Goal: Information Seeking & Learning: Check status

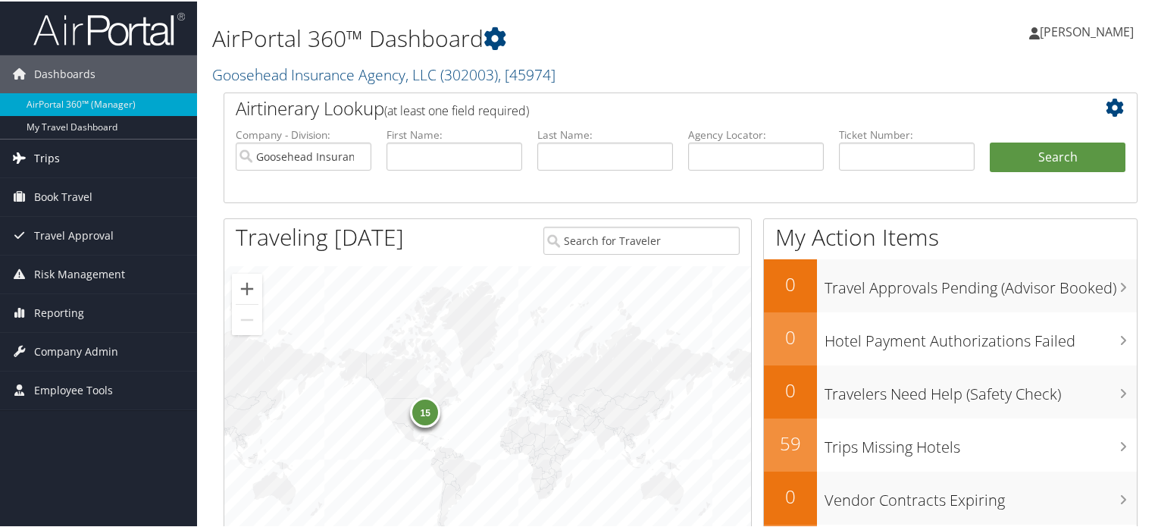
click at [46, 159] on span "Trips" at bounding box center [47, 157] width 26 height 38
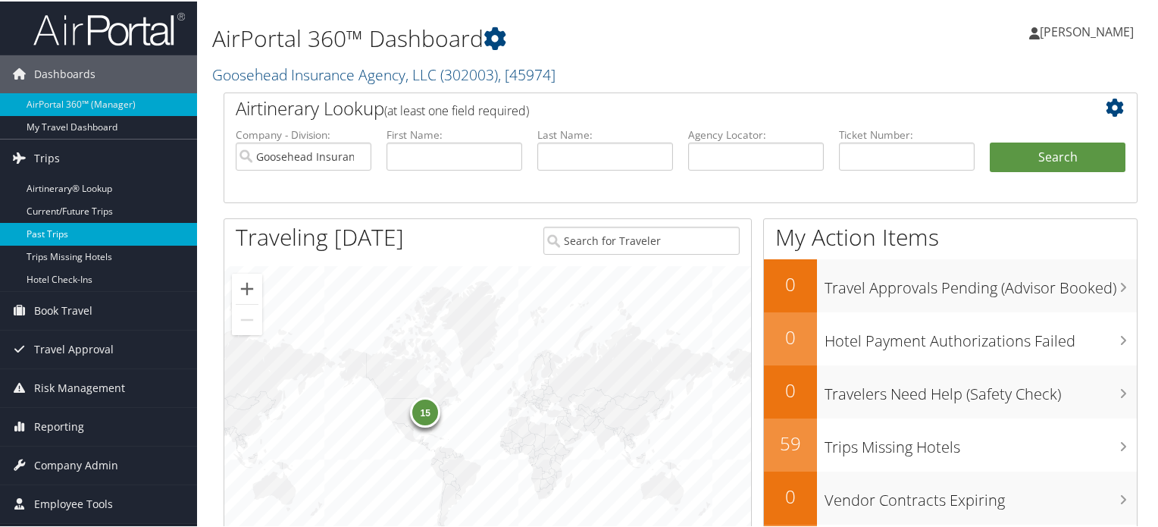
click at [47, 231] on link "Past Trips" at bounding box center [98, 232] width 197 height 23
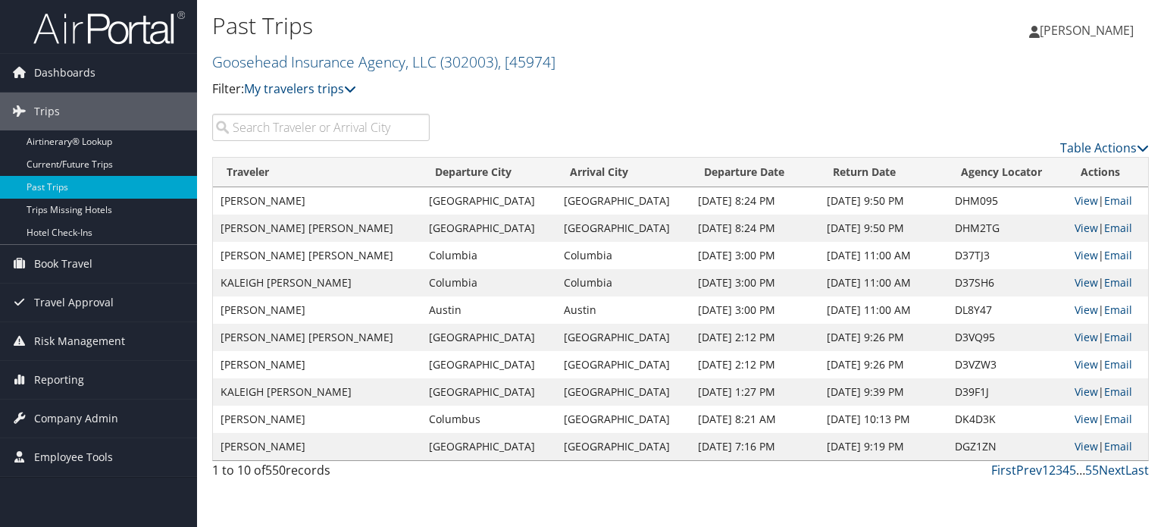
click at [319, 127] on input "search" at bounding box center [320, 127] width 217 height 27
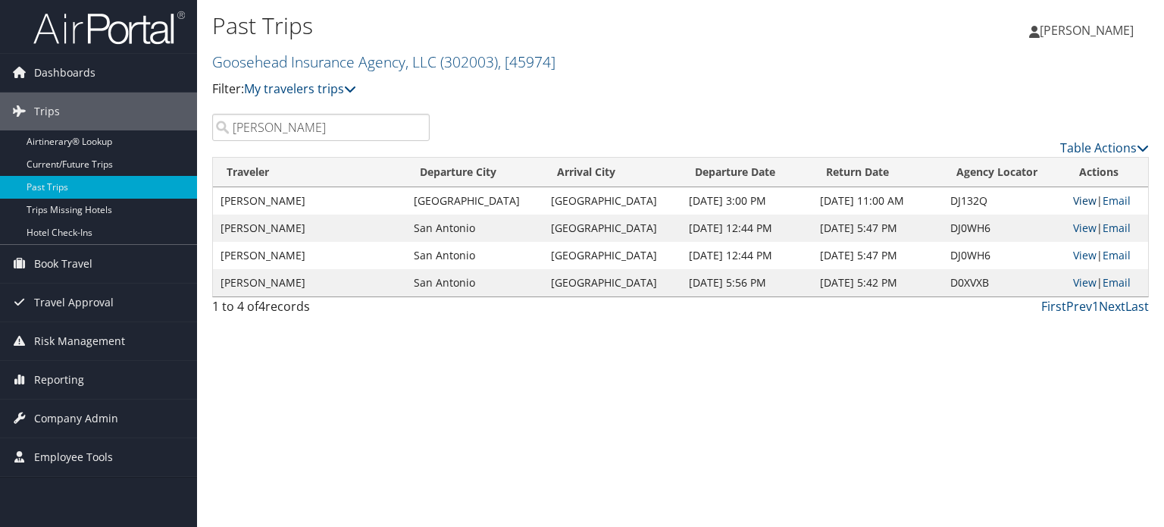
type input "gerardo"
click at [1073, 202] on link "View" at bounding box center [1084, 200] width 23 height 14
click at [1081, 224] on link "View" at bounding box center [1084, 228] width 23 height 14
click at [1082, 258] on link "View" at bounding box center [1084, 255] width 23 height 14
click at [61, 160] on link "Current/Future Trips" at bounding box center [98, 164] width 197 height 23
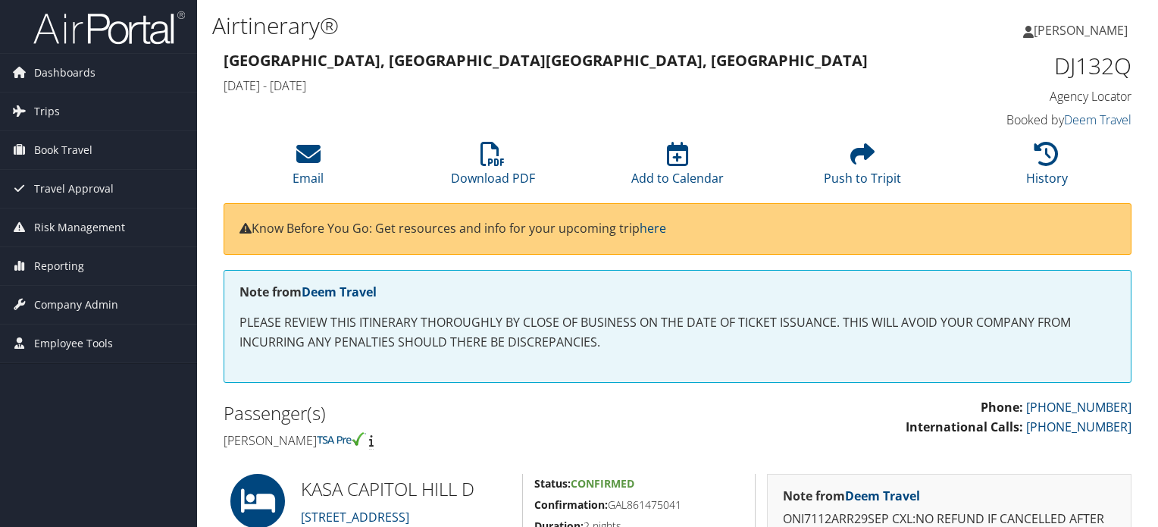
scroll to position [690, 0]
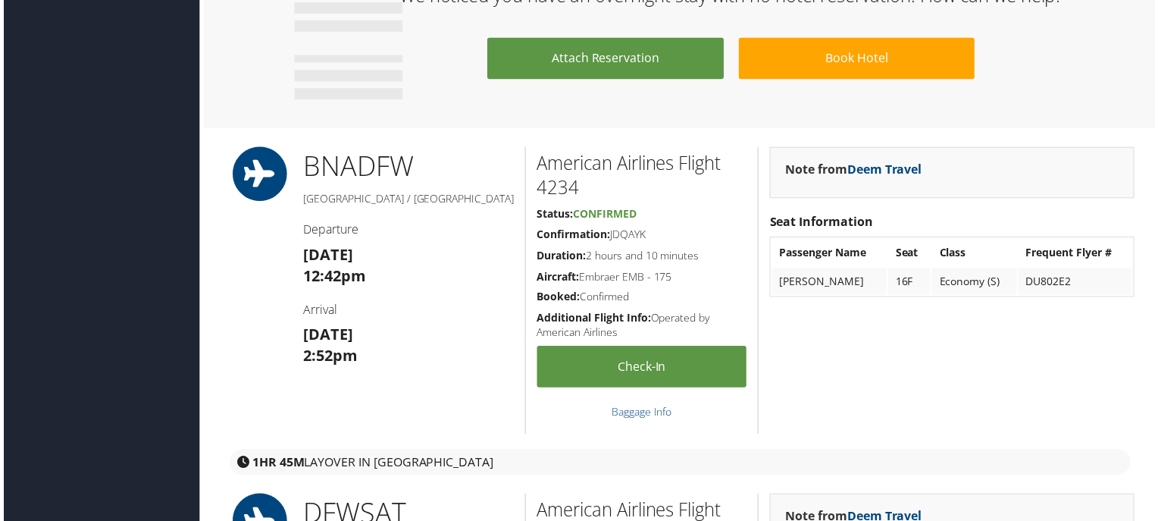
scroll to position [1137, 0]
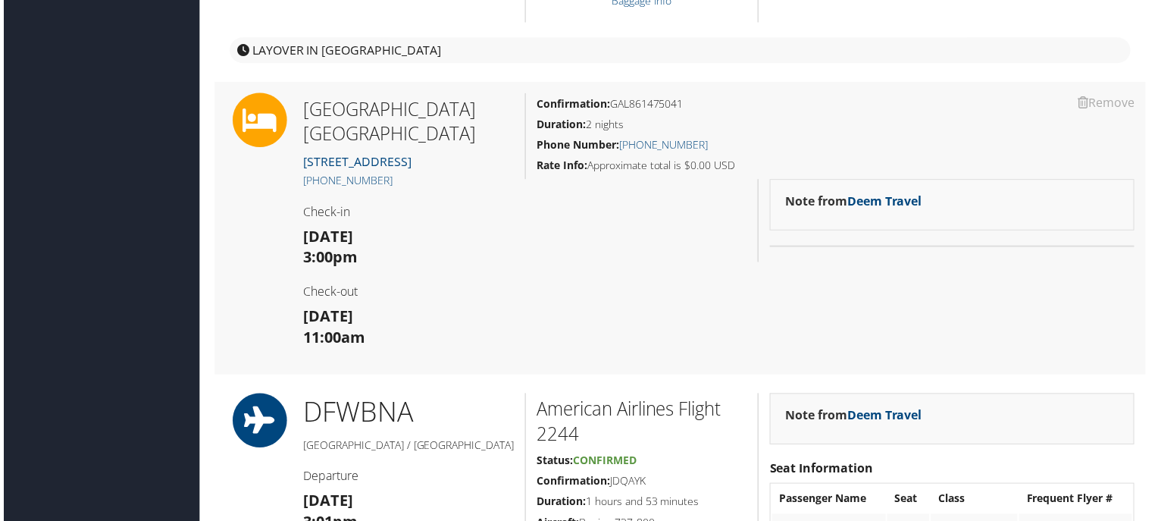
scroll to position [682, 0]
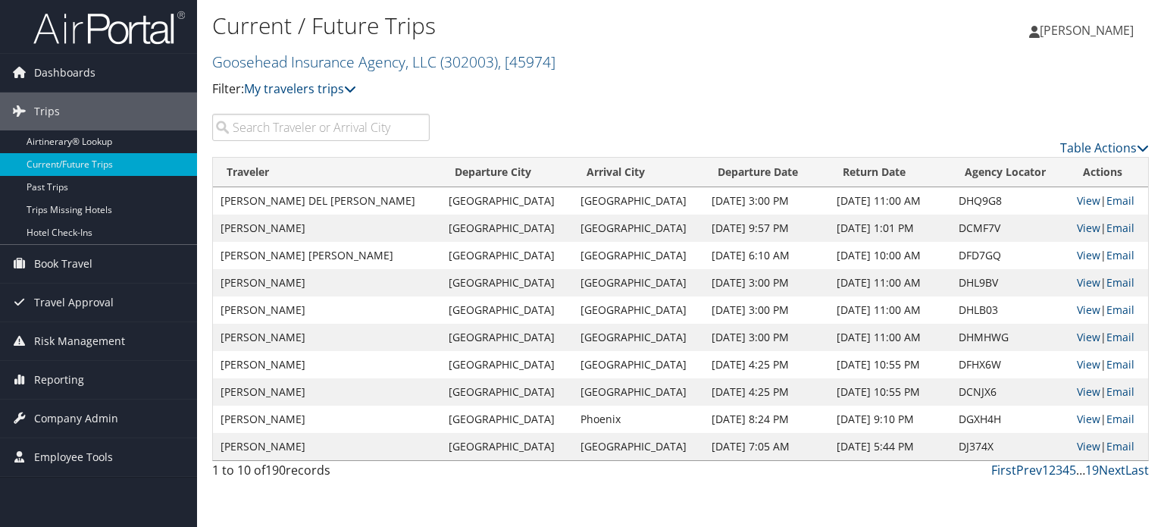
click at [333, 131] on input "search" at bounding box center [320, 127] width 217 height 27
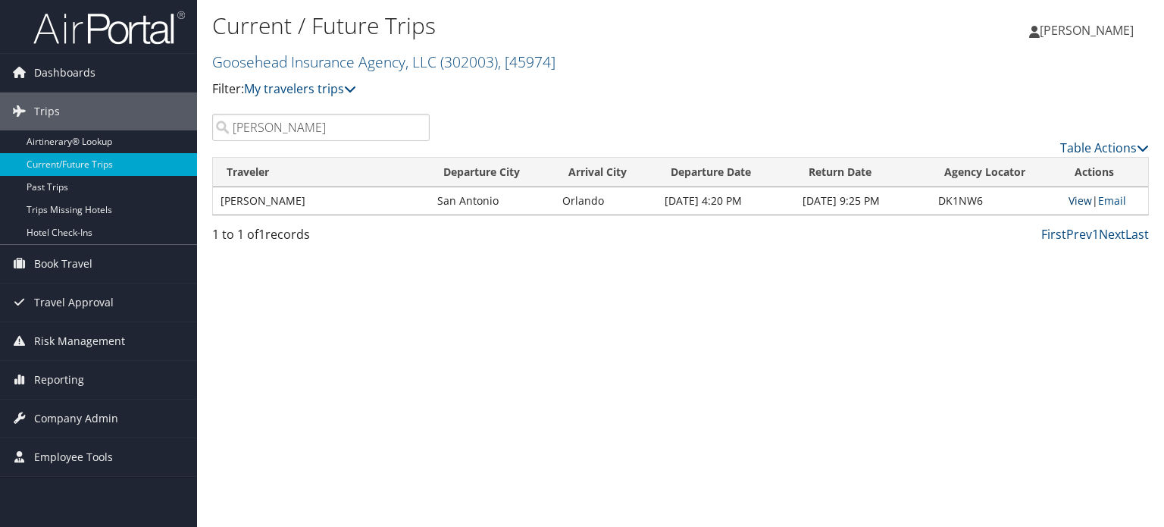
type input "gerardo"
click at [1083, 201] on link "View" at bounding box center [1079, 200] width 23 height 14
click at [1075, 201] on link "View" at bounding box center [1079, 200] width 23 height 14
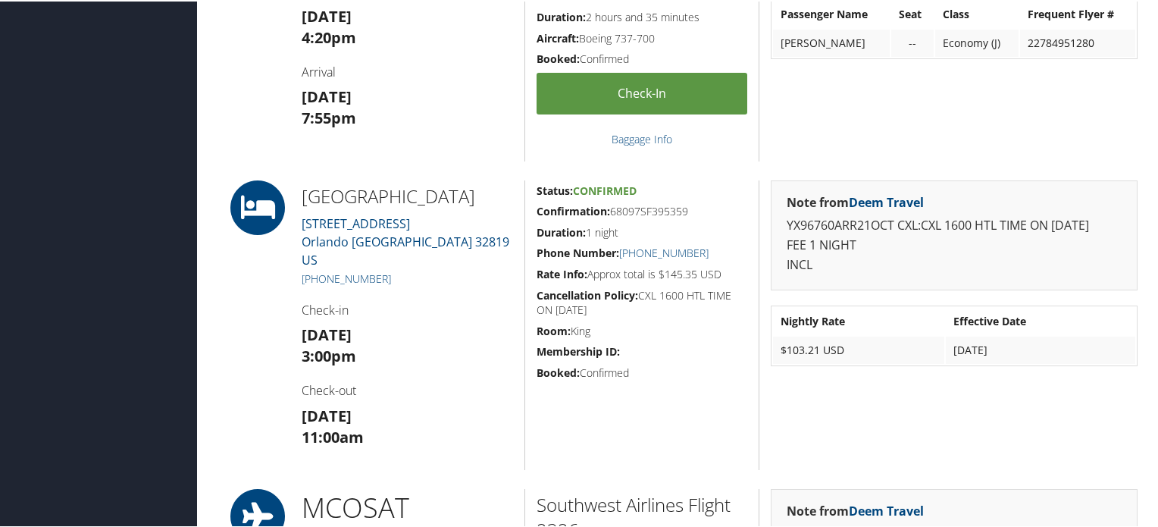
scroll to position [681, 0]
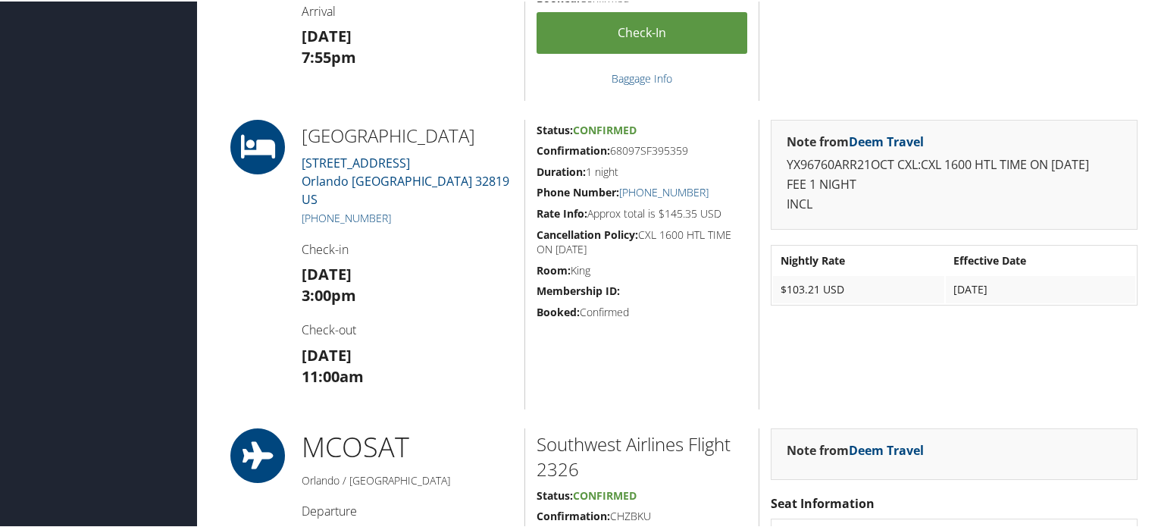
click at [349, 145] on h2 "[GEOGRAPHIC_DATA]" at bounding box center [407, 134] width 211 height 26
click at [336, 133] on h2 "[GEOGRAPHIC_DATA]" at bounding box center [407, 134] width 211 height 26
click at [499, 147] on h2 "[GEOGRAPHIC_DATA]" at bounding box center [407, 134] width 211 height 26
click at [662, 174] on h5 "Duration: 1 night" at bounding box center [642, 170] width 211 height 15
click at [579, 205] on strong "Rate Info:" at bounding box center [562, 212] width 51 height 14
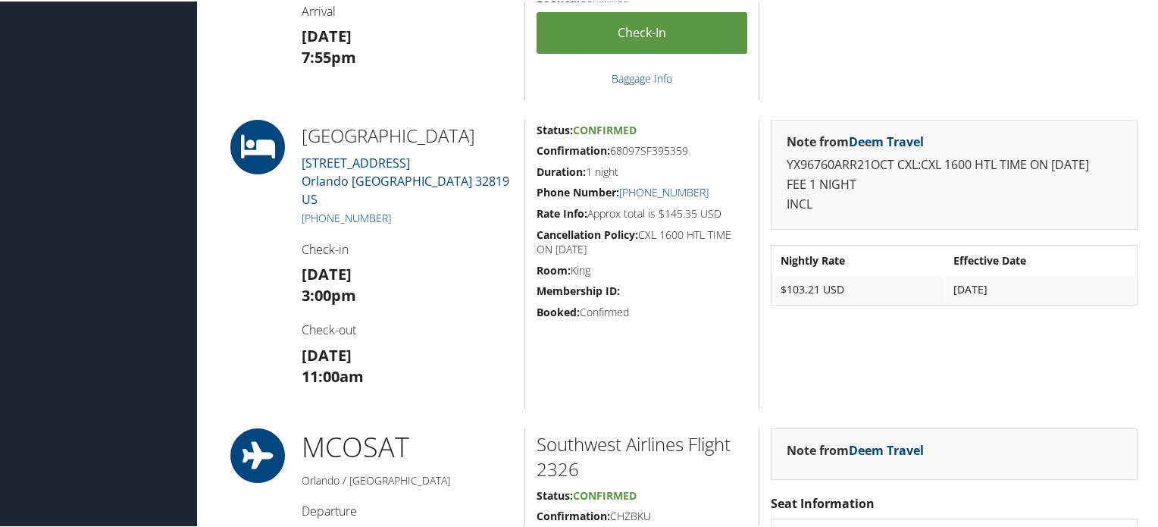
click at [246, 136] on icon at bounding box center [258, 145] width 68 height 55
click at [351, 184] on link "[STREET_ADDRESS]" at bounding box center [406, 179] width 208 height 53
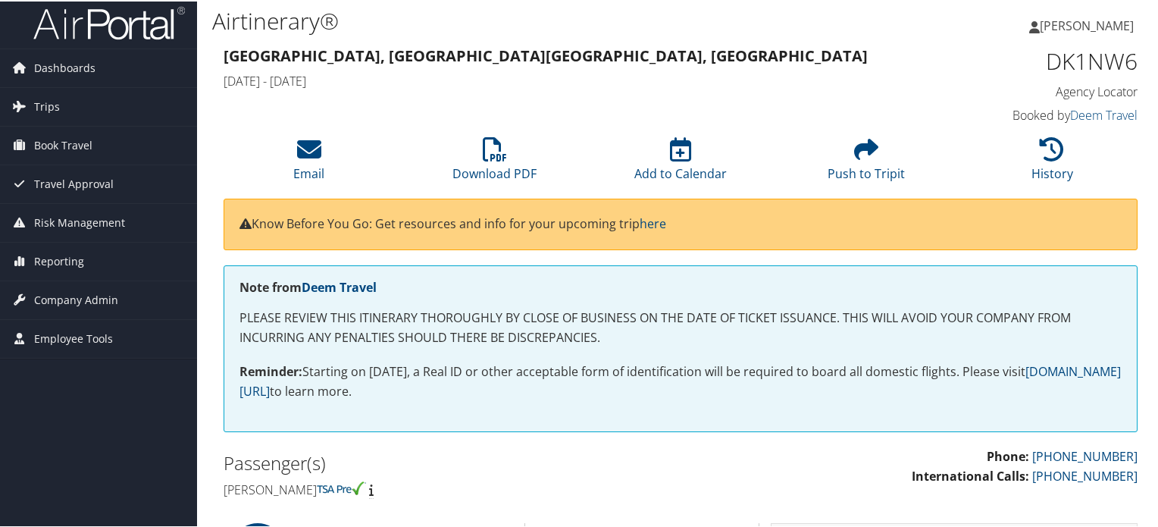
scroll to position [0, 0]
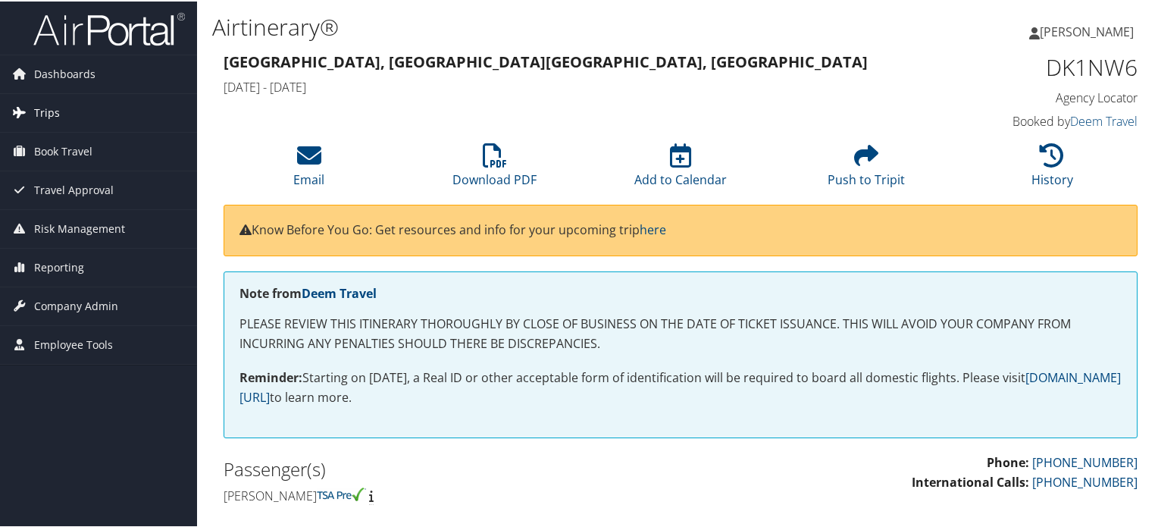
click at [41, 109] on span "Trips" at bounding box center [47, 111] width 26 height 38
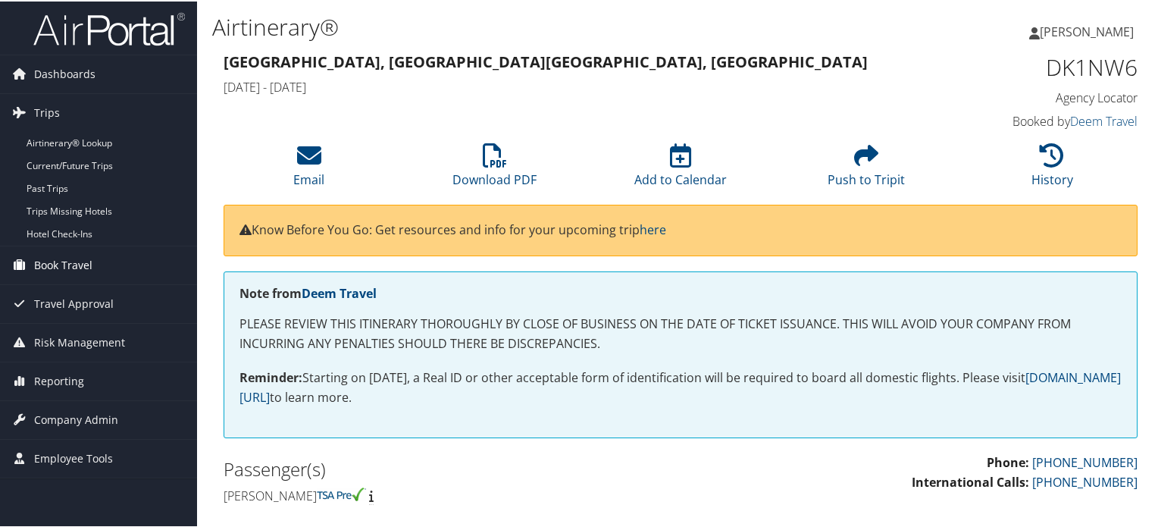
click at [62, 260] on span "Book Travel" at bounding box center [63, 264] width 58 height 38
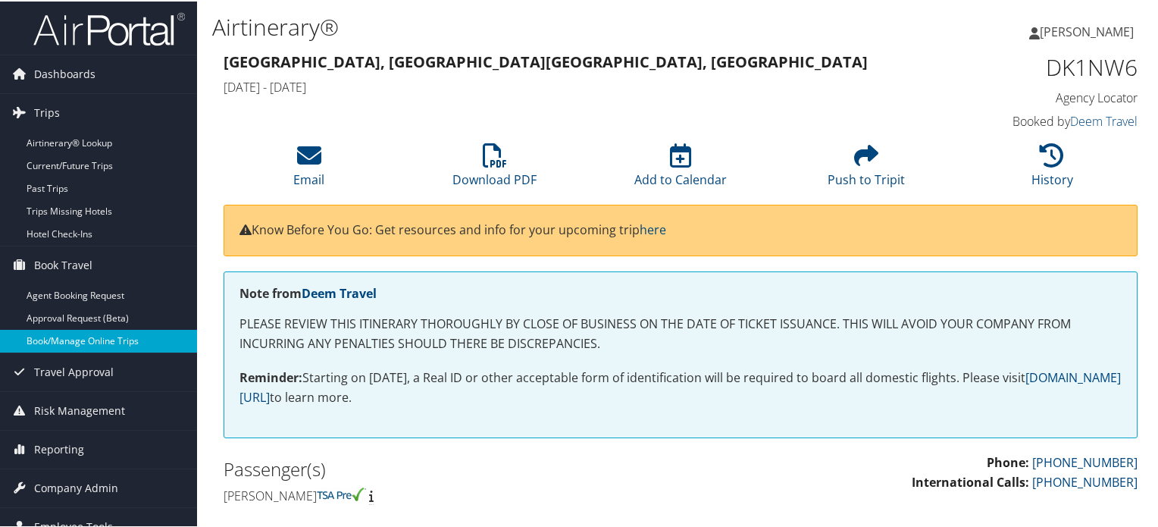
click at [81, 337] on link "Book/Manage Online Trips" at bounding box center [98, 339] width 197 height 23
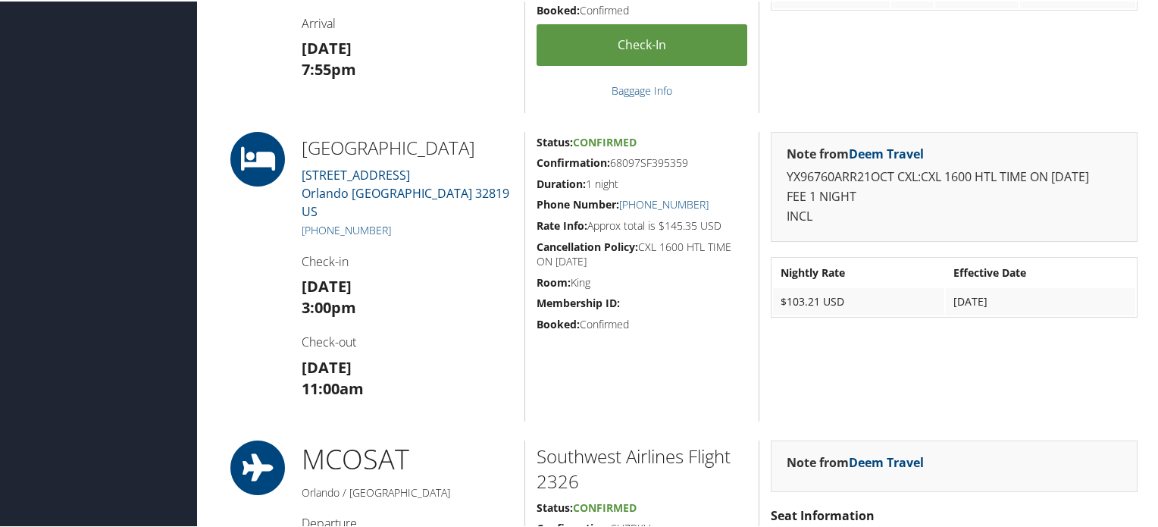
scroll to position [682, 0]
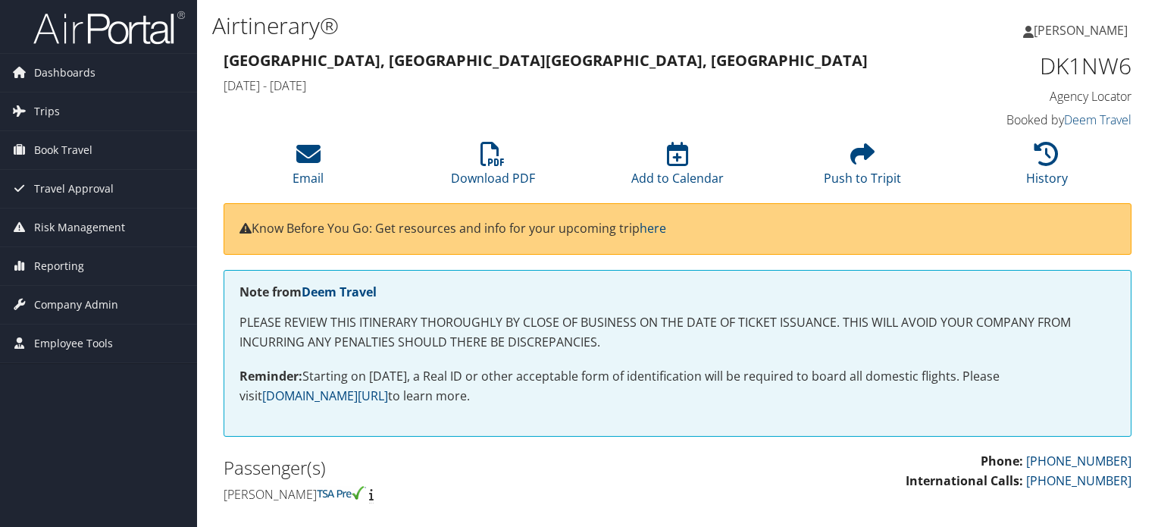
scroll to position [765, 0]
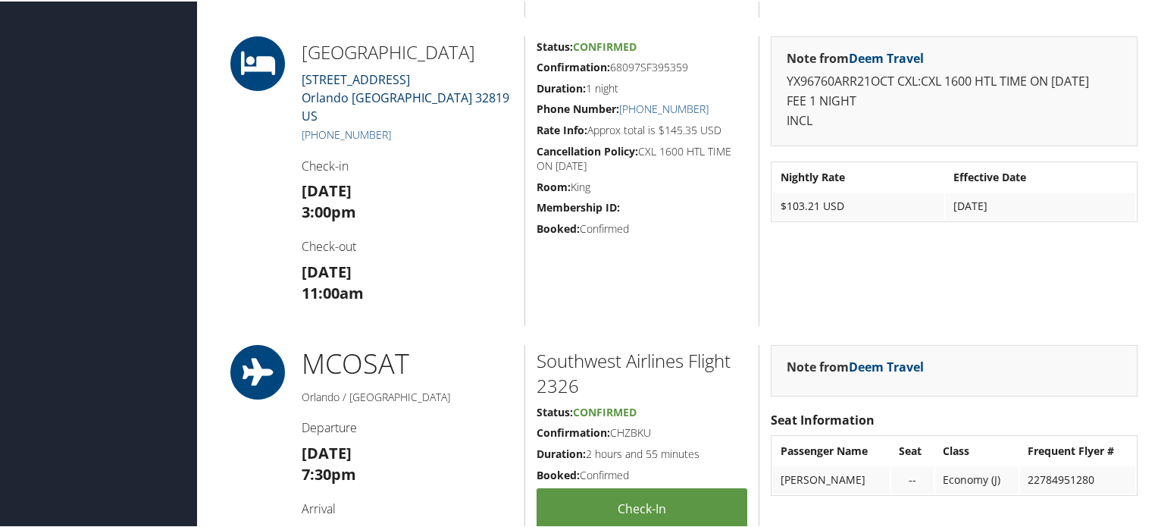
click at [365, 101] on link "[STREET_ADDRESS]" at bounding box center [406, 96] width 208 height 53
